Goal: Task Accomplishment & Management: Complete application form

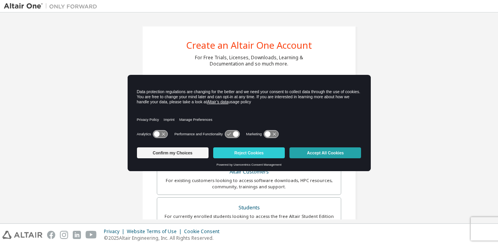
click at [300, 154] on button "Accept All Cookies" at bounding box center [325, 152] width 72 height 11
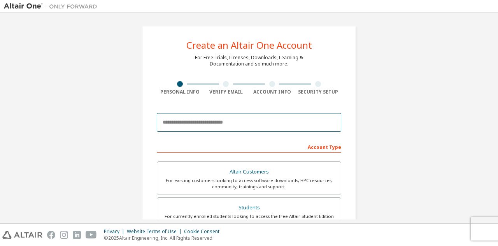
click at [190, 121] on input "email" at bounding box center [249, 122] width 184 height 19
type input "**********"
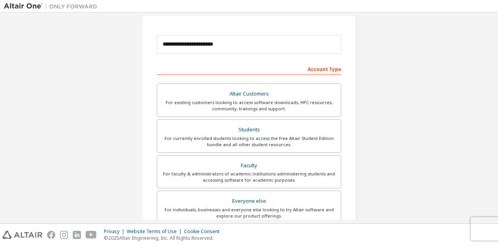
click at [361, 169] on div "**********" at bounding box center [249, 145] width 233 height 412
click at [249, 140] on div "For currently enrolled students looking to access the free Altair Student Editi…" at bounding box center [249, 141] width 174 height 12
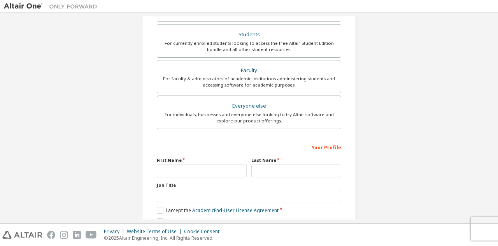
scroll to position [195, 0]
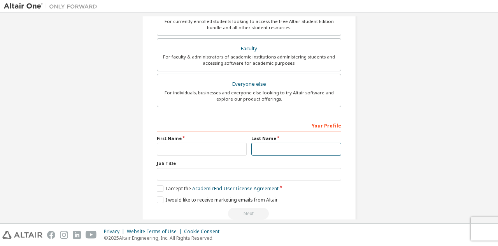
click at [265, 142] on input "text" at bounding box center [296, 148] width 90 height 13
type input "**********"
type input "*******"
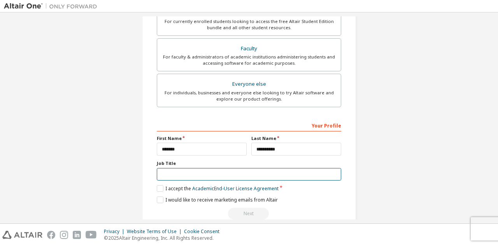
click at [212, 171] on input "text" at bounding box center [249, 174] width 184 height 13
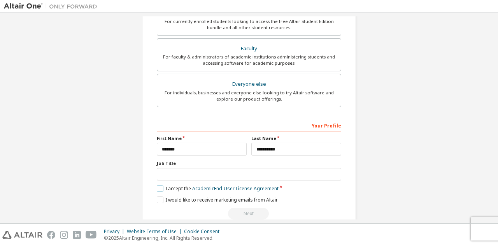
click at [159, 186] on label "I accept the Academic End-User License Agreement" at bounding box center [218, 188] width 122 height 7
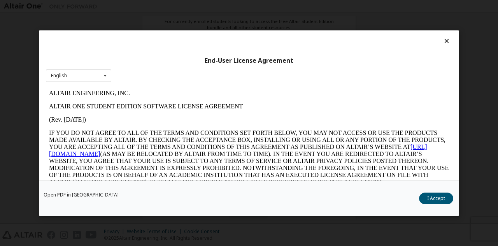
scroll to position [0, 0]
click at [436, 199] on button "I Accept" at bounding box center [436, 198] width 34 height 12
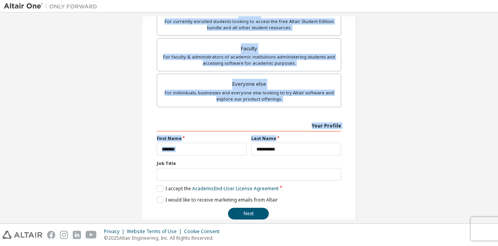
scroll to position [15, 0]
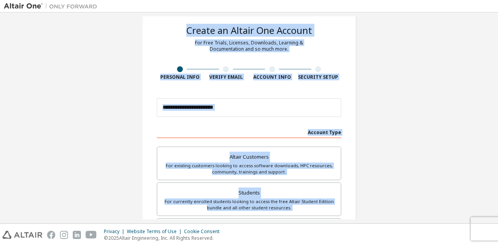
drag, startPoint x: 329, startPoint y: 42, endPoint x: 267, endPoint y: -29, distance: 94.9
click at [267, 0] on html "**********" at bounding box center [249, 123] width 498 height 246
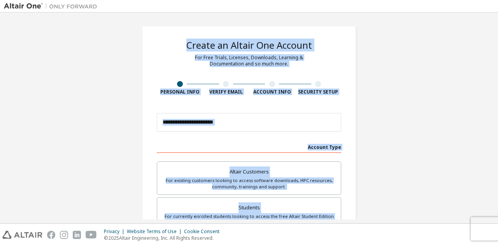
click at [409, 114] on div "**********" at bounding box center [249, 222] width 490 height 412
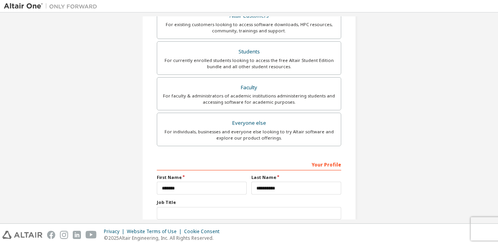
scroll to position [207, 0]
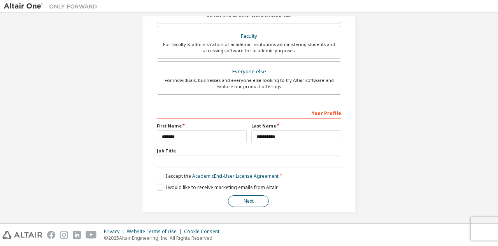
click at [233, 200] on button "Next" at bounding box center [248, 201] width 41 height 12
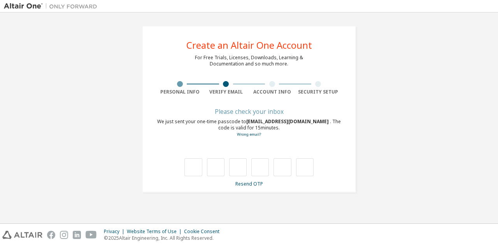
scroll to position [0, 0]
click at [194, 161] on input "text" at bounding box center [193, 167] width 18 height 18
type input "*"
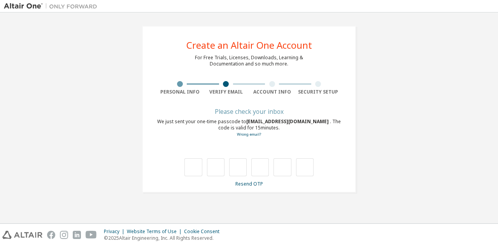
type input "*"
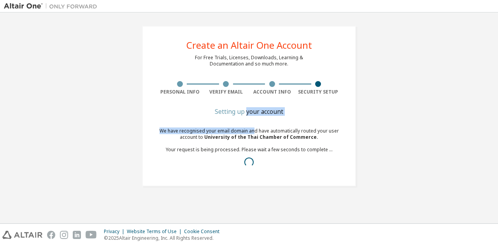
drag, startPoint x: 253, startPoint y: 123, endPoint x: 261, endPoint y: 134, distance: 12.8
click at [260, 133] on div "Setting up your account We have recognised your email domain and have automatic…" at bounding box center [249, 145] width 184 height 72
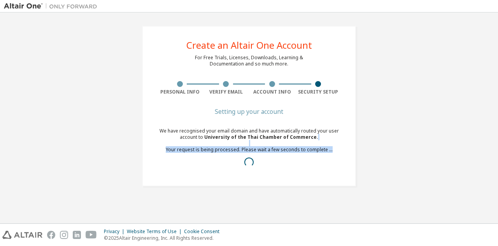
drag, startPoint x: 271, startPoint y: 148, endPoint x: 281, endPoint y: 165, distance: 19.4
click at [281, 164] on div "We have recognised your email domain and have automatically routed your user ac…" at bounding box center [249, 150] width 184 height 44
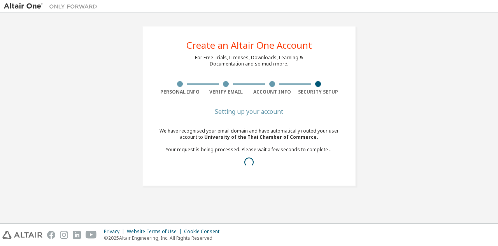
click at [362, 137] on div "Create an Altair One Account For Free Trials, Licenses, Downloads, Learning & D…" at bounding box center [249, 105] width 233 height 179
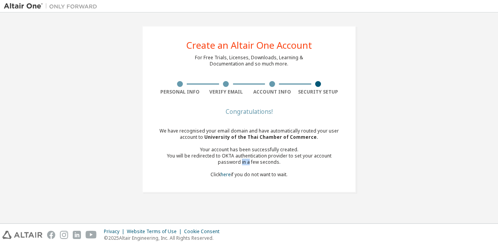
drag, startPoint x: 233, startPoint y: 162, endPoint x: 215, endPoint y: 164, distance: 18.0
click at [220, 163] on div "You will be redirected to OKTA authentication provider to set your account pass…" at bounding box center [249, 159] width 184 height 12
click at [375, 173] on div "Create an Altair One Account For Free Trials, Licenses, Downloads, Learning & D…" at bounding box center [249, 108] width 490 height 185
